Goal: Information Seeking & Learning: Understand process/instructions

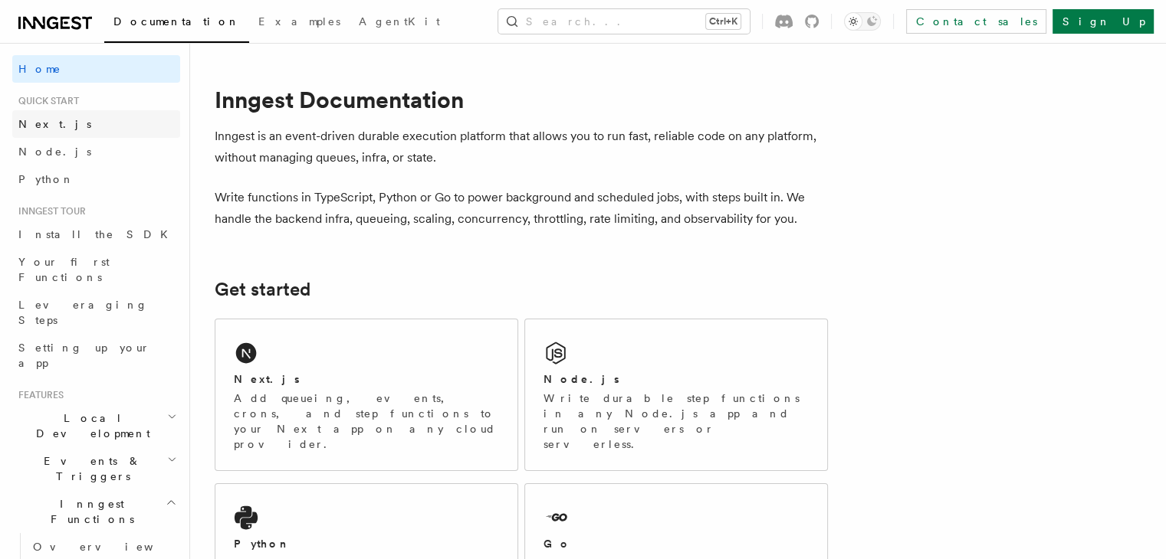
click at [79, 117] on link "Next.js" at bounding box center [96, 124] width 168 height 28
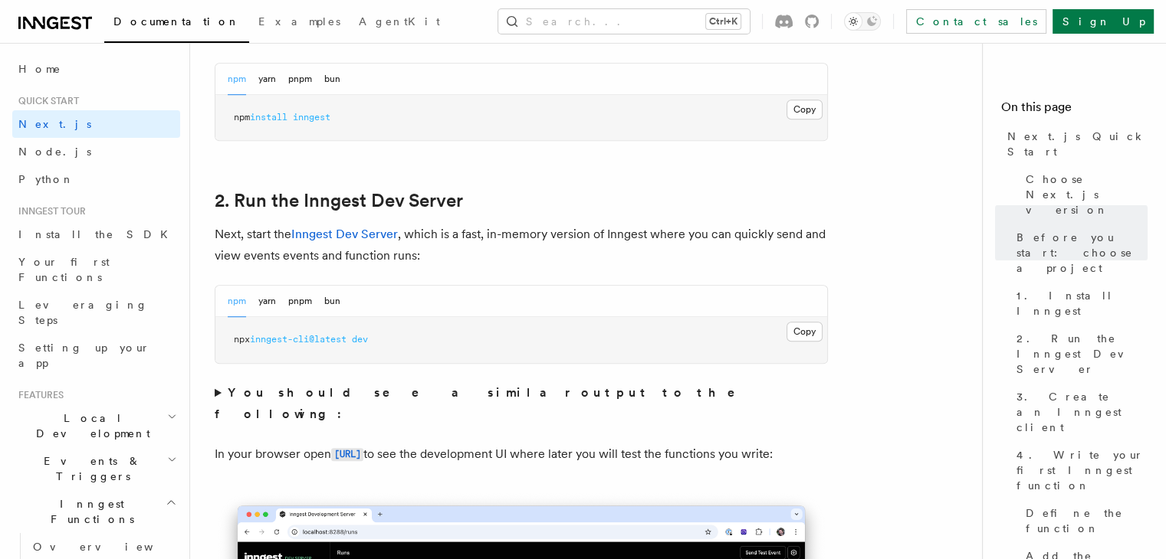
scroll to position [947, 0]
click at [792, 105] on button "Copy Copied" at bounding box center [804, 110] width 36 height 20
click at [813, 326] on button "Copy Copied" at bounding box center [804, 332] width 36 height 20
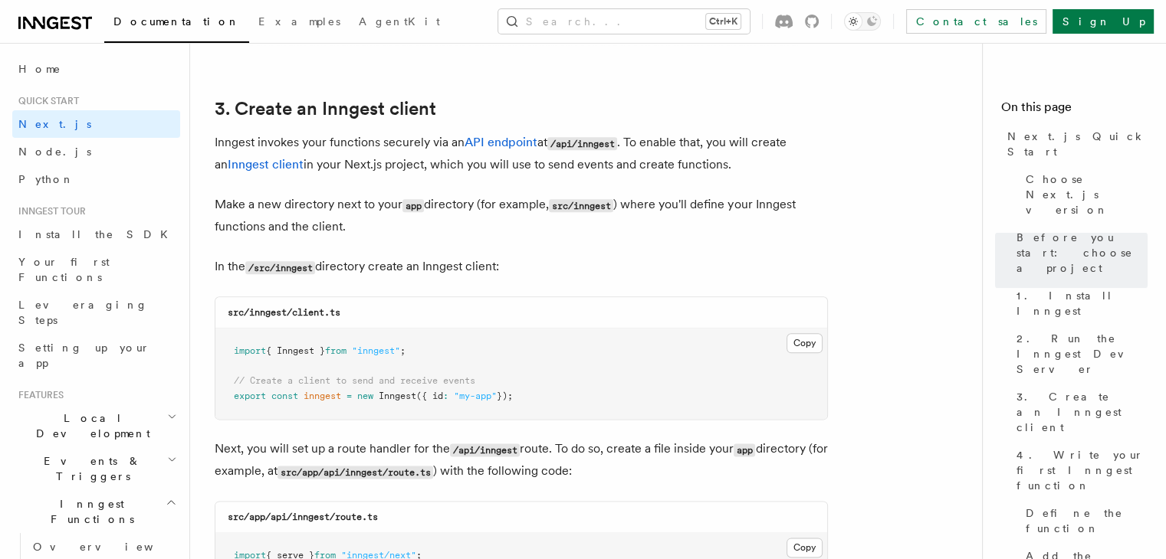
scroll to position [1775, 0]
click at [805, 338] on button "Copy Copied" at bounding box center [804, 342] width 36 height 20
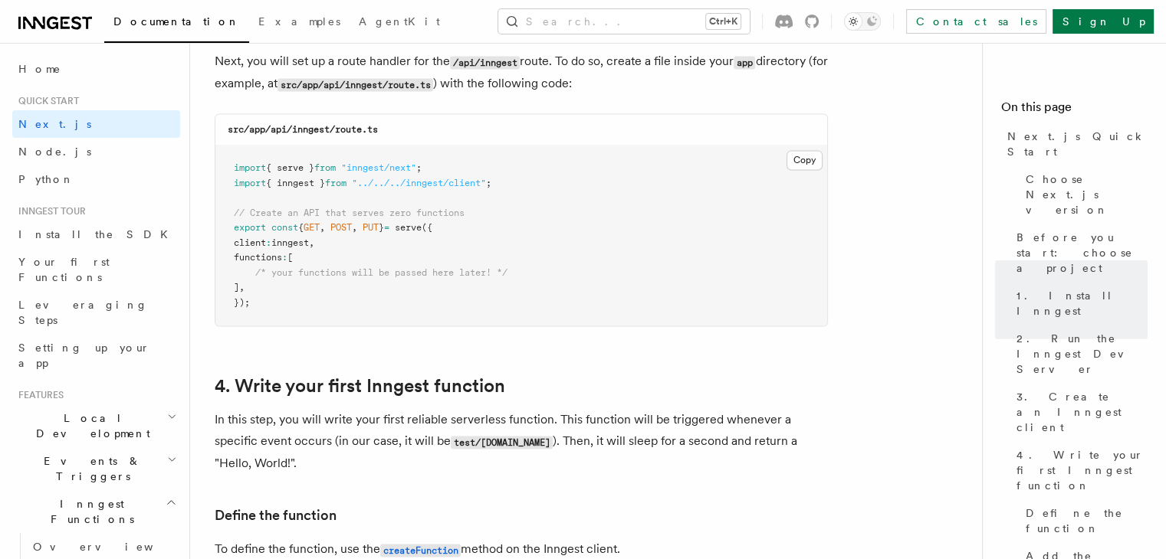
scroll to position [2164, 0]
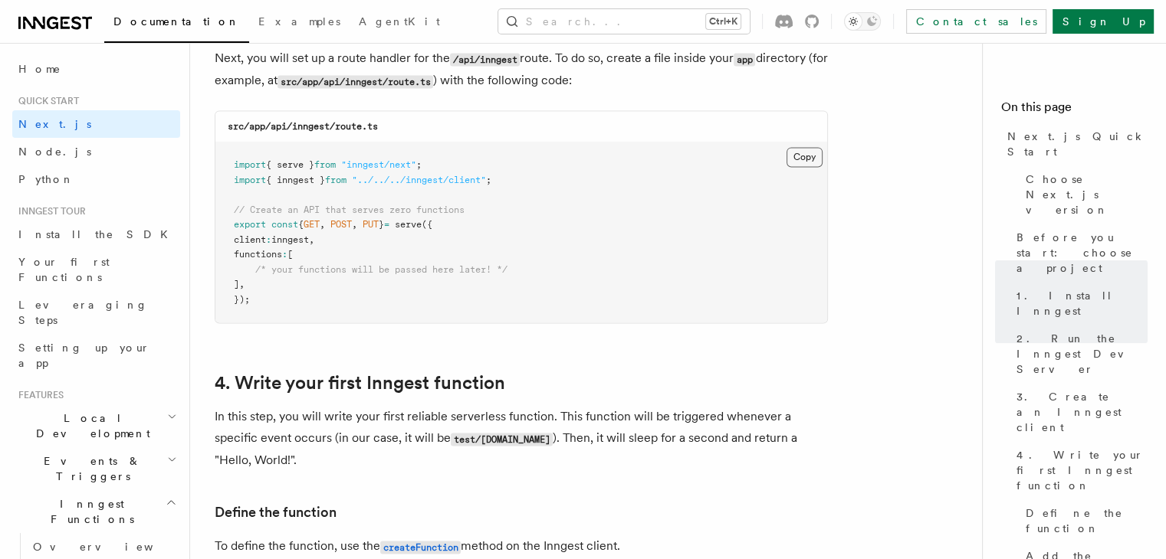
click at [797, 148] on button "Copy Copied" at bounding box center [804, 157] width 36 height 20
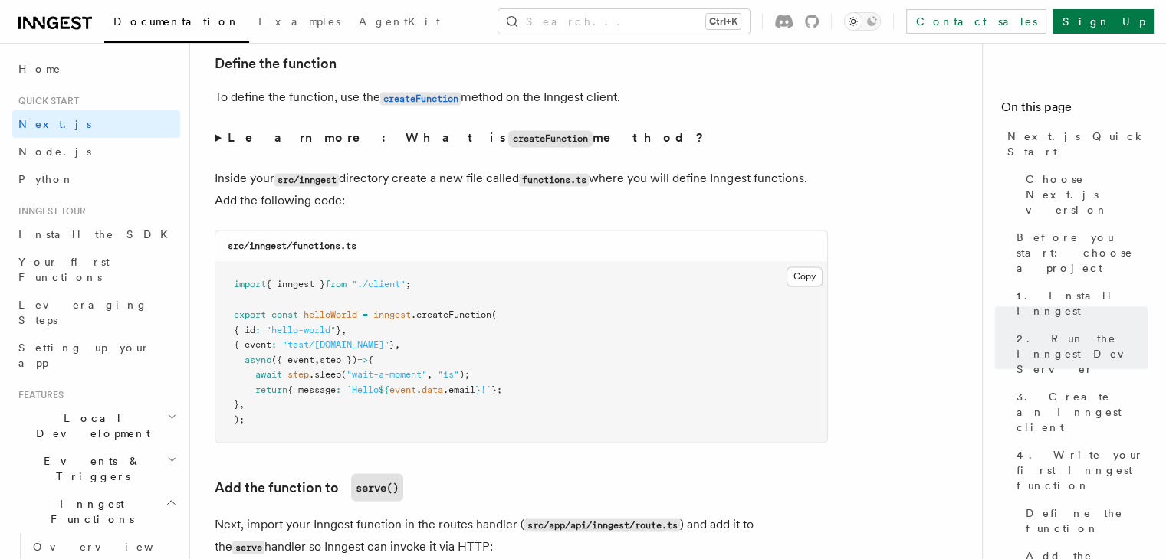
scroll to position [2614, 0]
